Goal: Task Accomplishment & Management: Complete application form

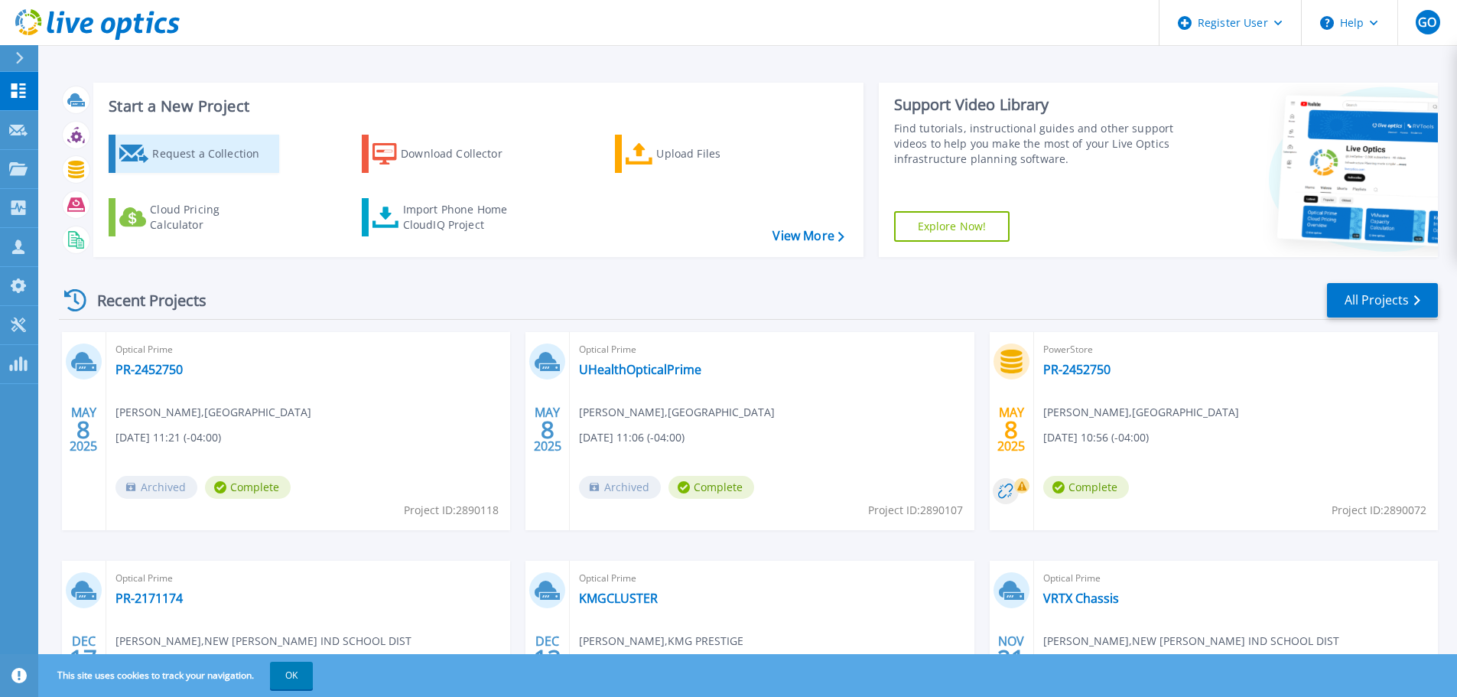
click at [238, 161] on div "Request a Collection" at bounding box center [213, 153] width 122 height 31
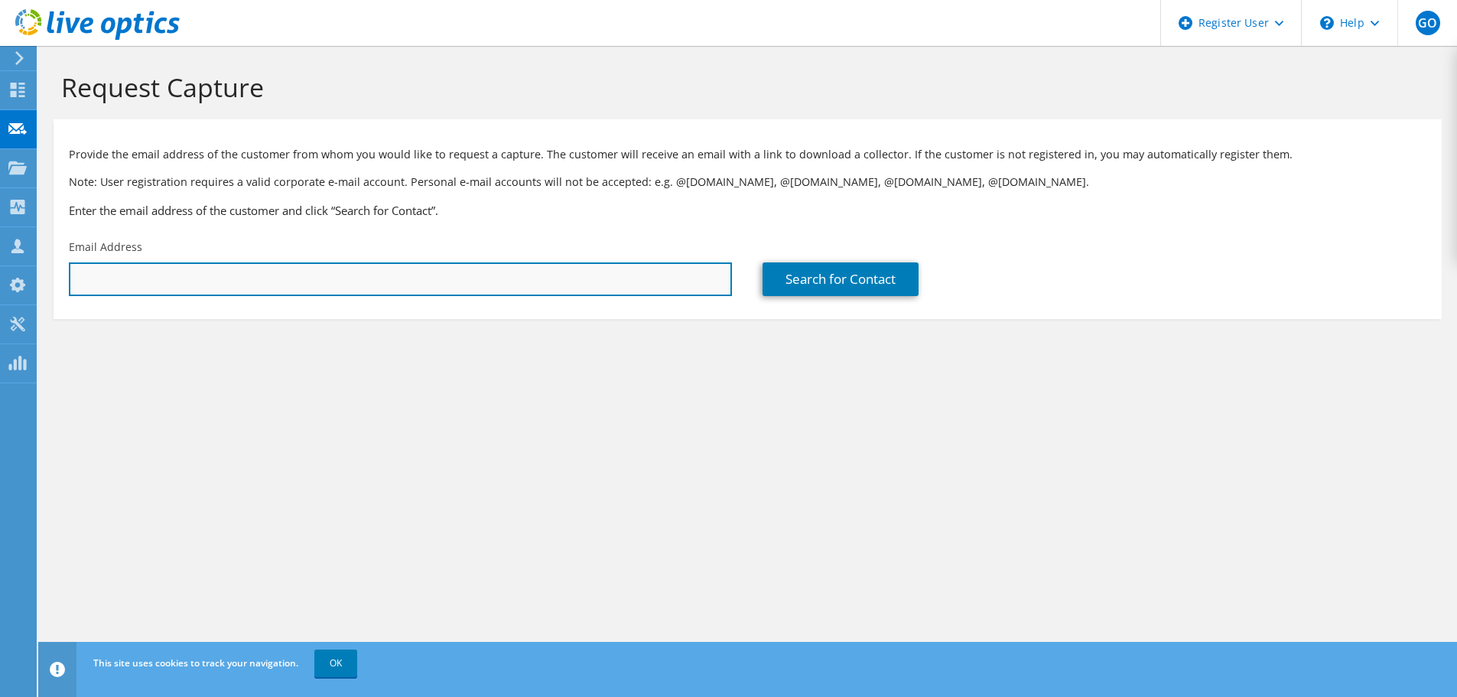
click at [493, 282] on input "text" at bounding box center [400, 279] width 663 height 34
